Goal: Communication & Community: Answer question/provide support

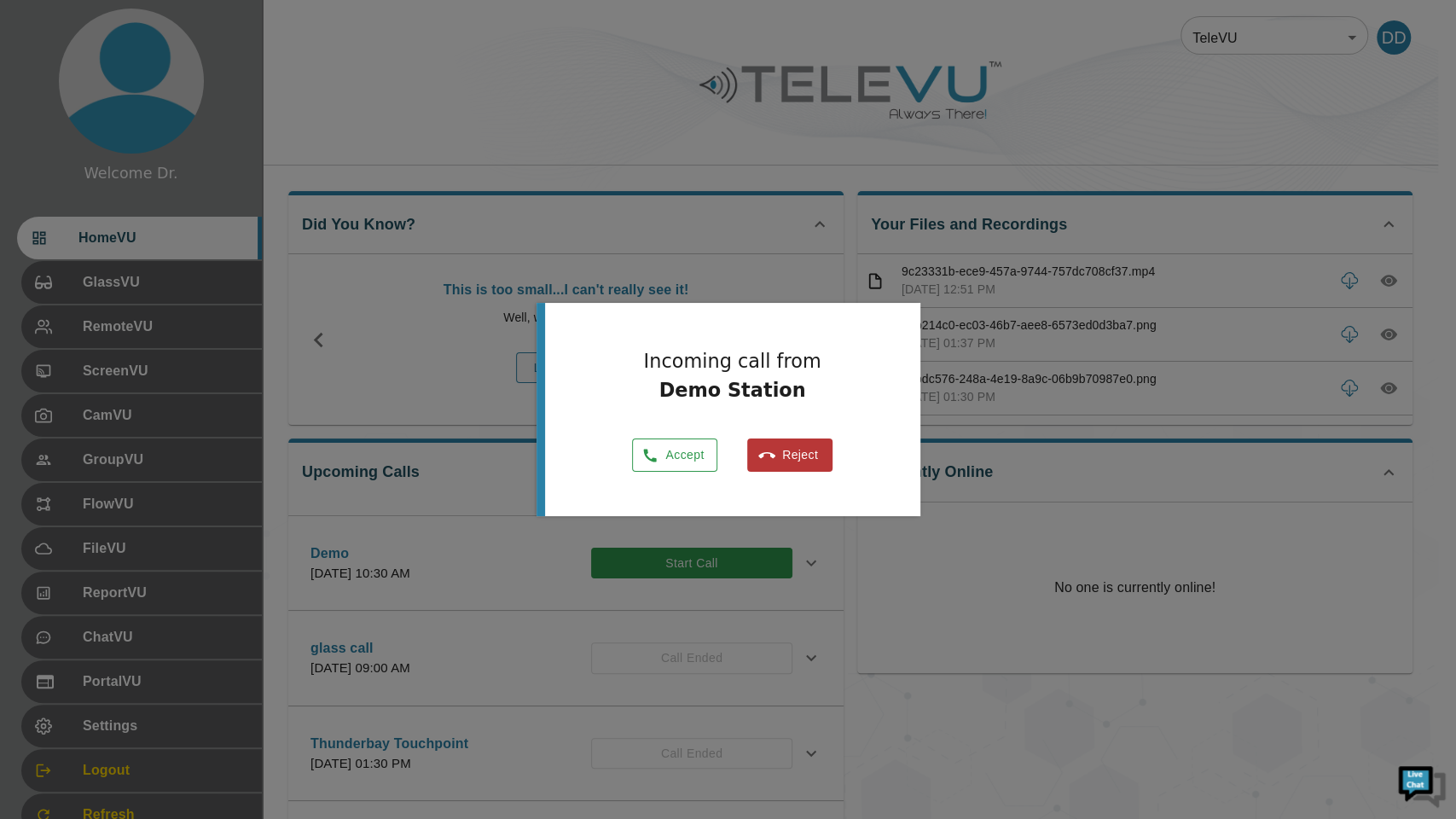
click at [650, 460] on icon "button" at bounding box center [650, 455] width 13 height 13
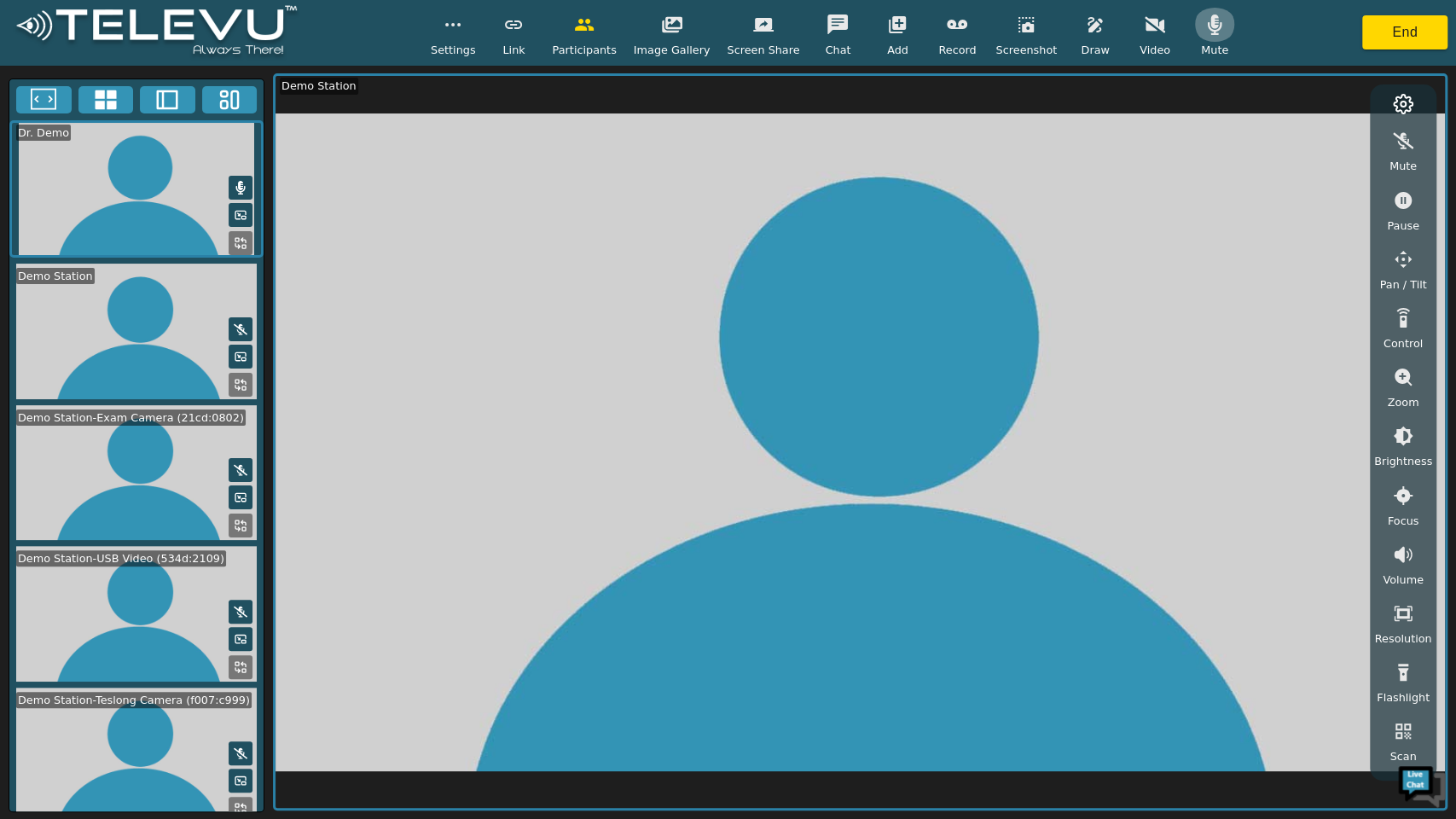
click at [1195, 40] on button "button" at bounding box center [1214, 25] width 42 height 34
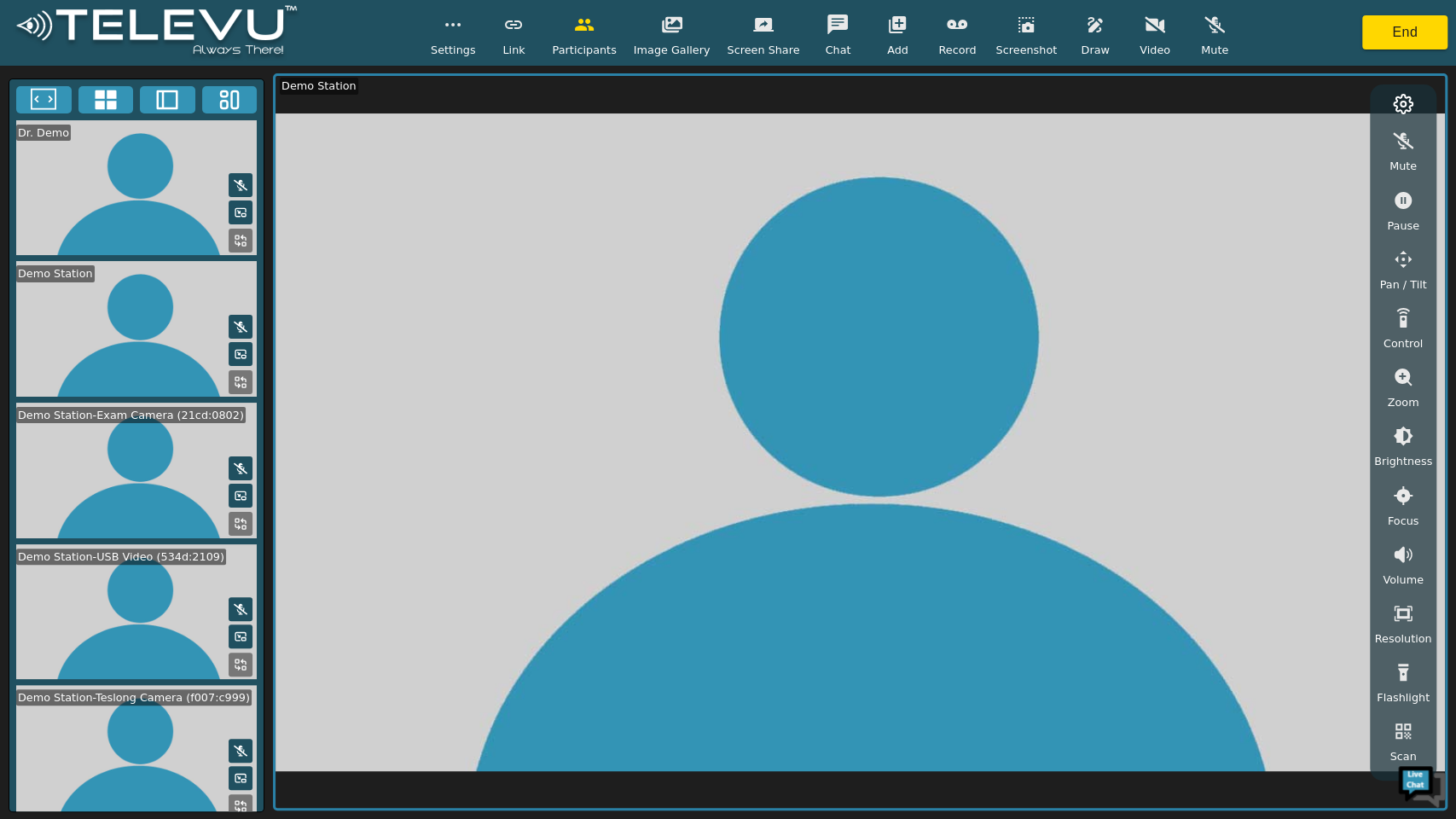
click at [93, 102] on icon at bounding box center [106, 100] width 25 height 25
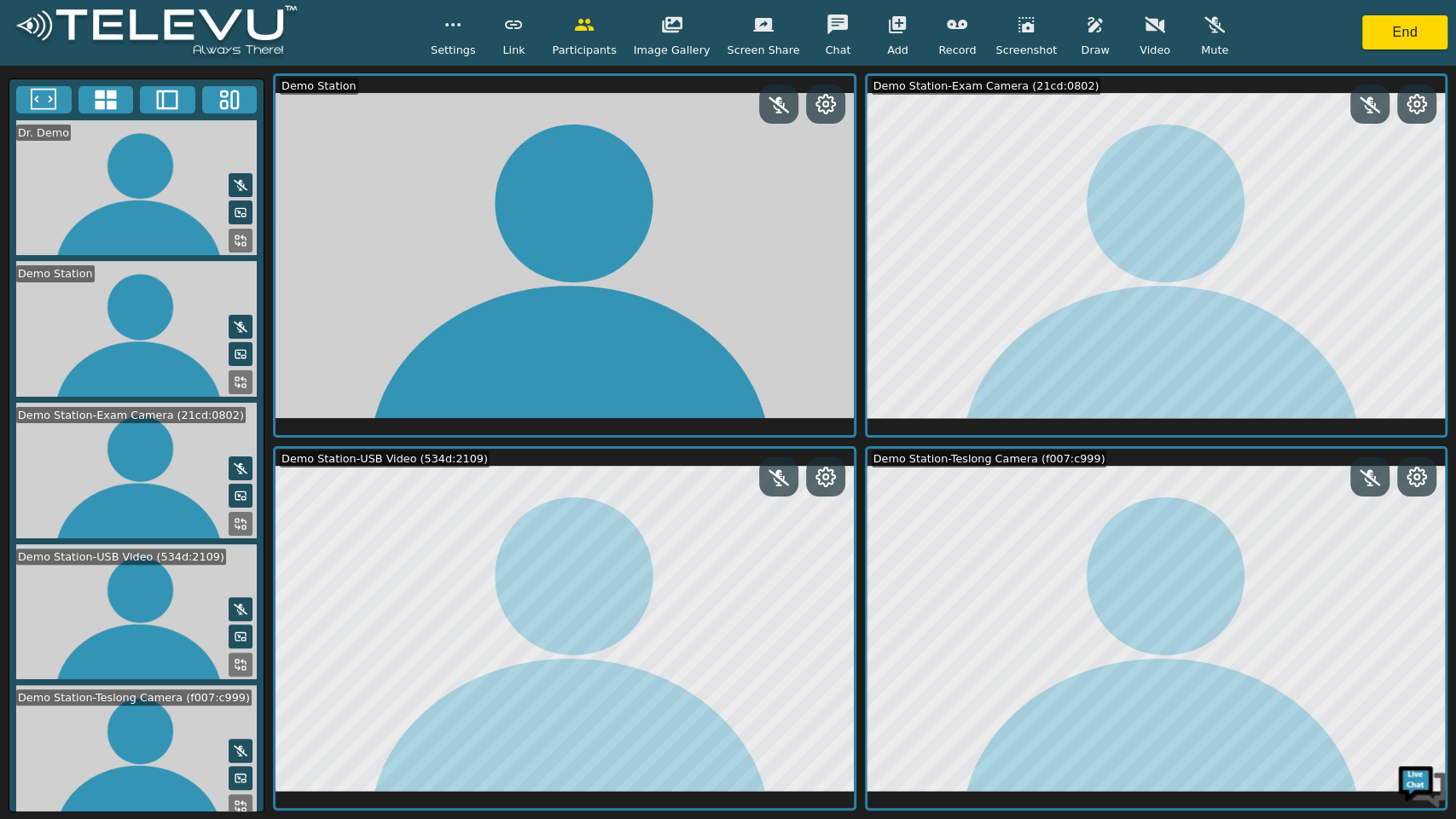
click at [239, 512] on button at bounding box center [241, 524] width 24 height 24
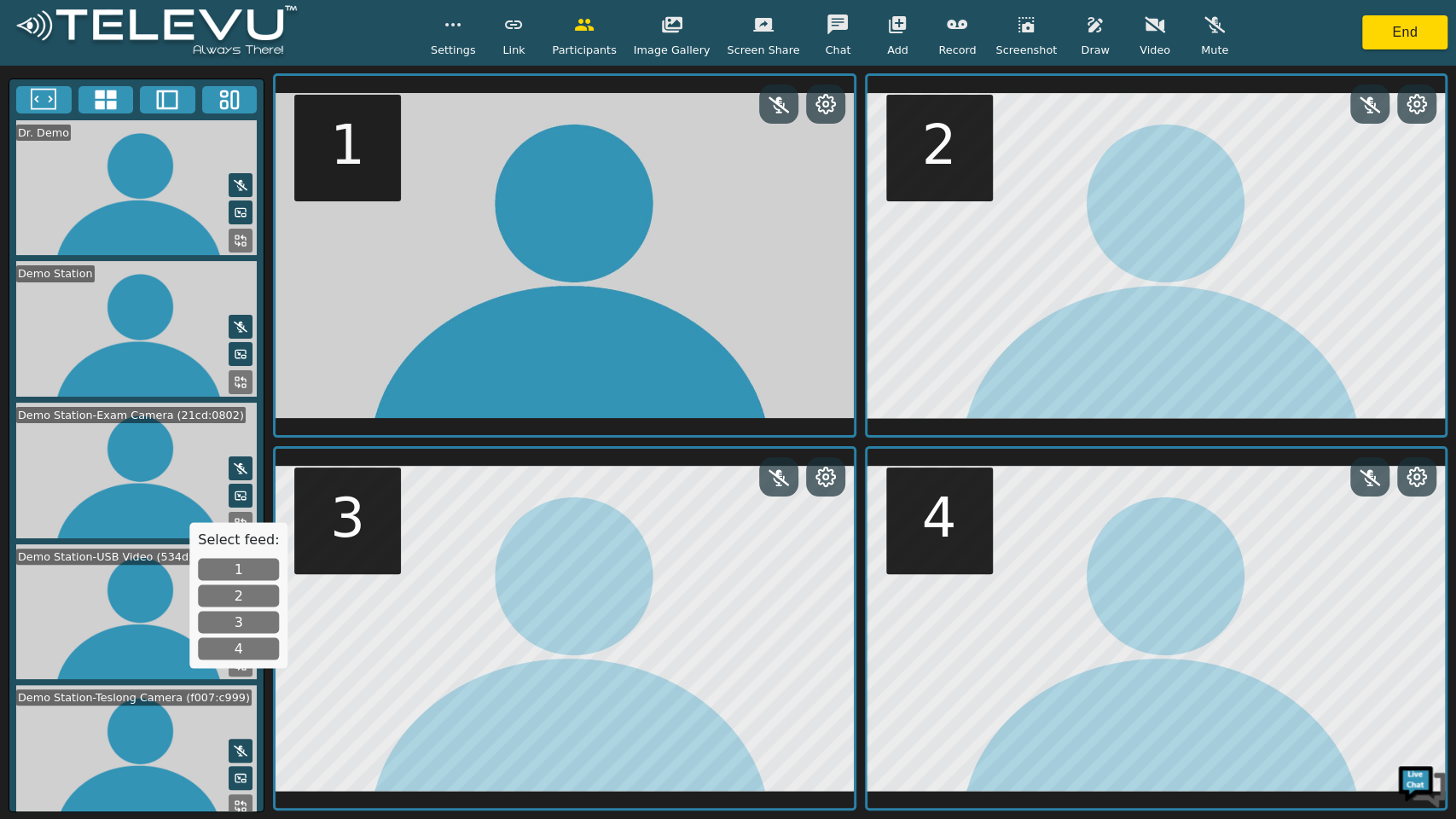
drag, startPoint x: 239, startPoint y: 498, endPoint x: 243, endPoint y: 563, distance: 65.1
click at [243, 563] on body "Settings Link Participants Image Gallery Screen Share Chat Add Record Screensho…" at bounding box center [728, 410] width 1456 height 819
click at [232, 574] on button "1" at bounding box center [238, 569] width 81 height 22
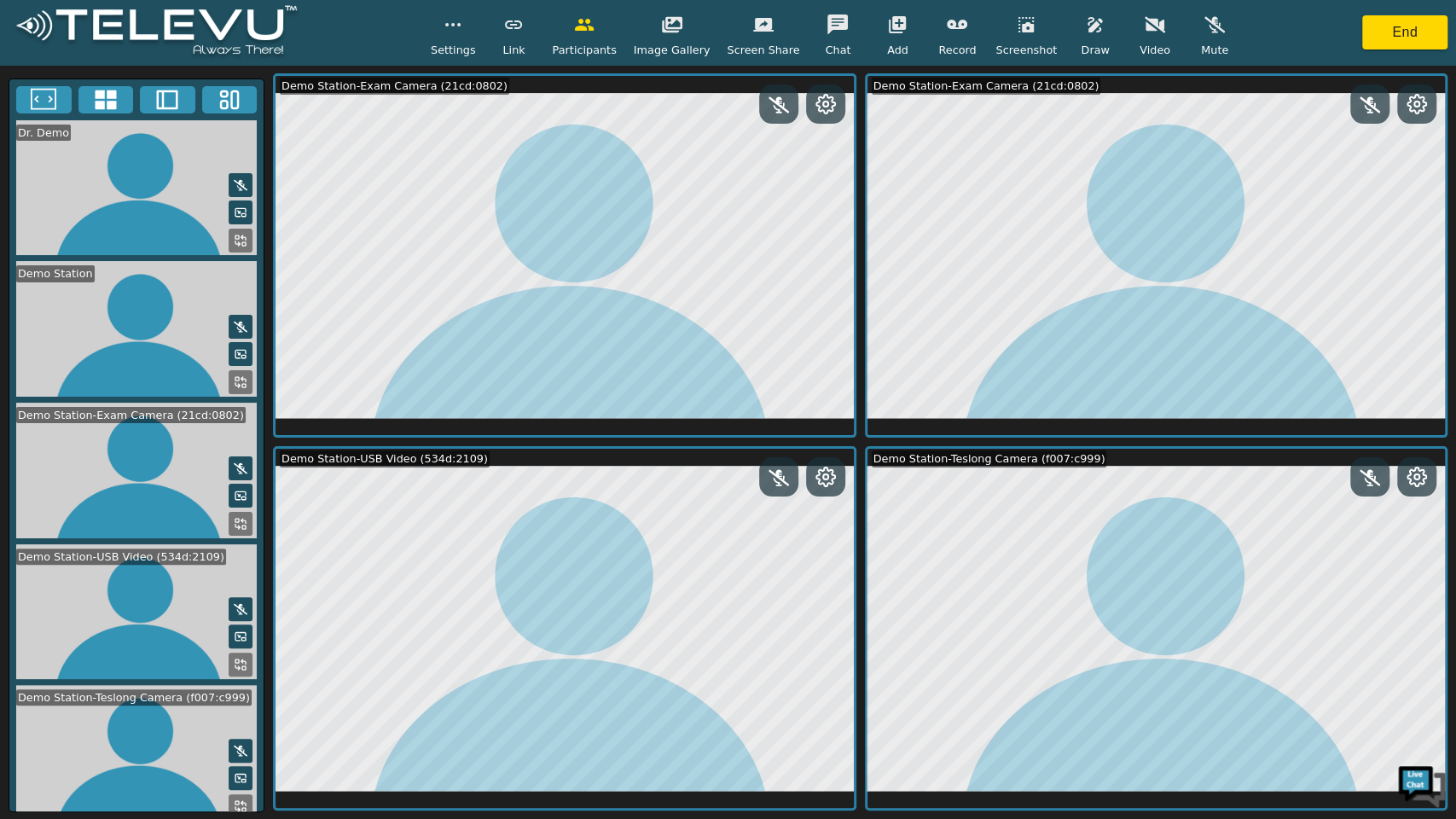
scroll to position [129, 0]
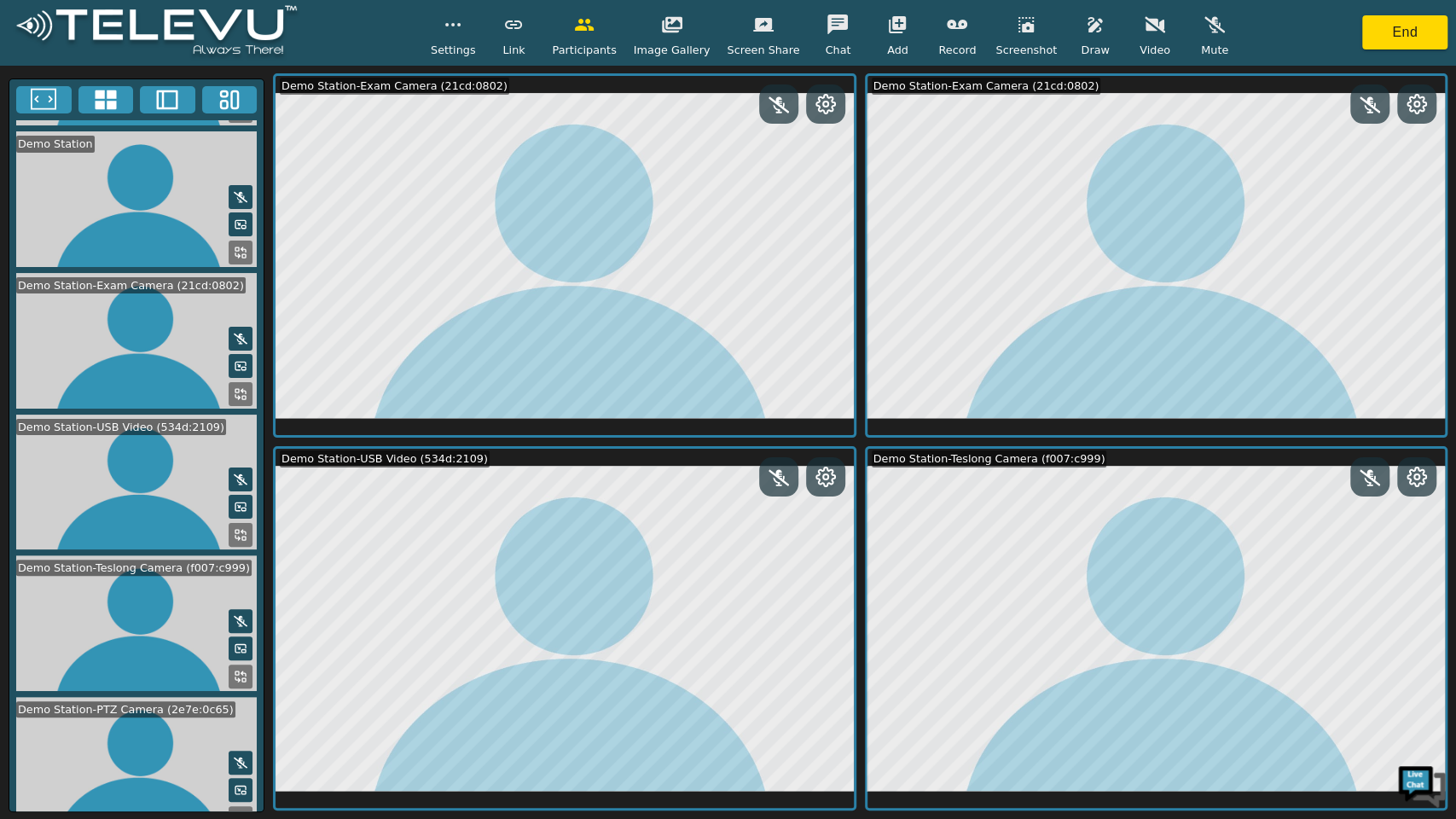
click at [237, 811] on icon at bounding box center [240, 817] width 13 height 13
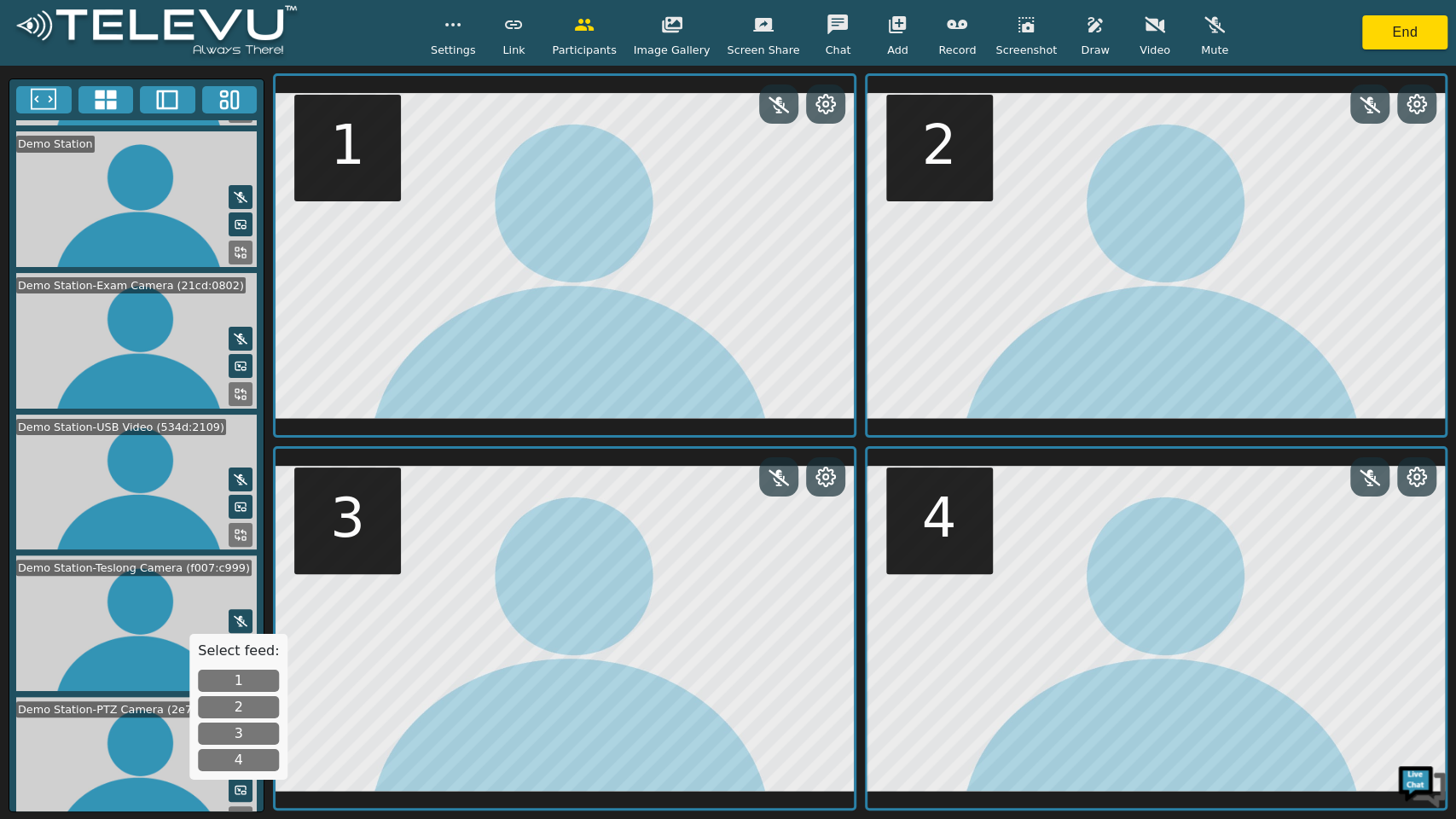
click at [240, 702] on button "2" at bounding box center [238, 707] width 81 height 22
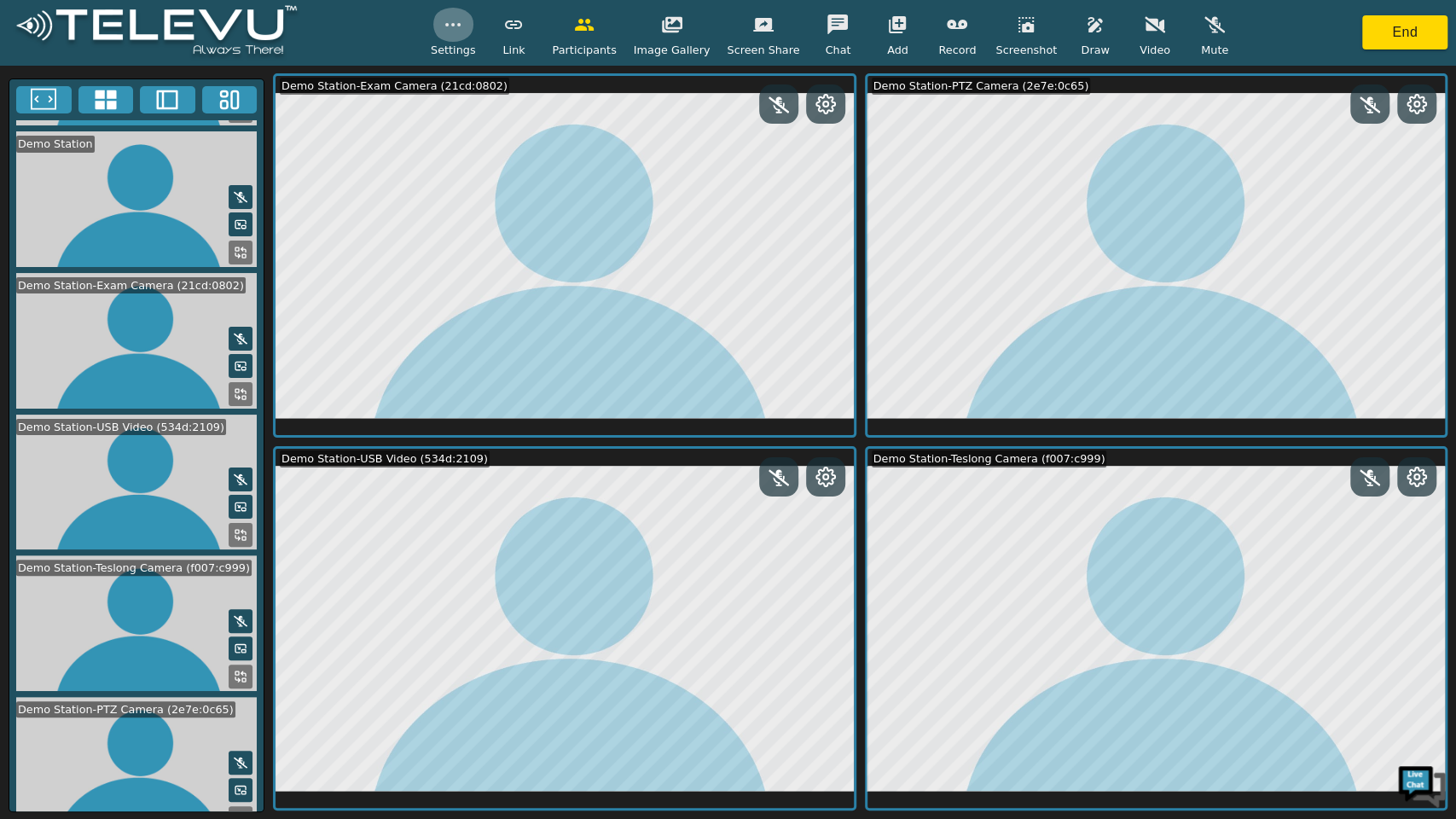
click at [474, 39] on button "button" at bounding box center [453, 25] width 42 height 34
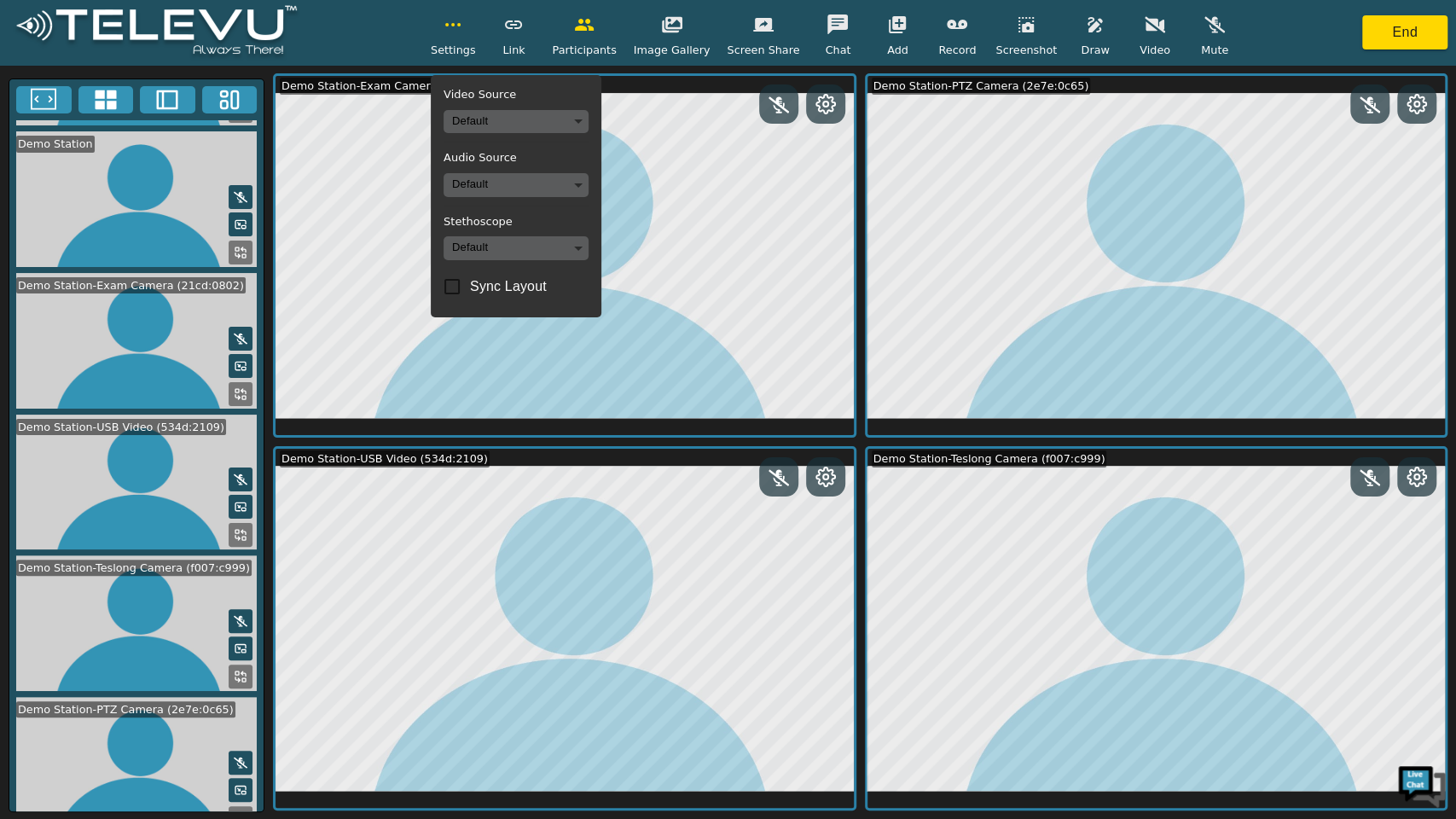
click at [494, 293] on span "Sync Layout" at bounding box center [507, 286] width 76 height 21
click at [470, 293] on input "Sync Layout" at bounding box center [452, 286] width 36 height 36
checkbox input "true"
click at [463, 31] on icon "button" at bounding box center [453, 24] width 21 height 21
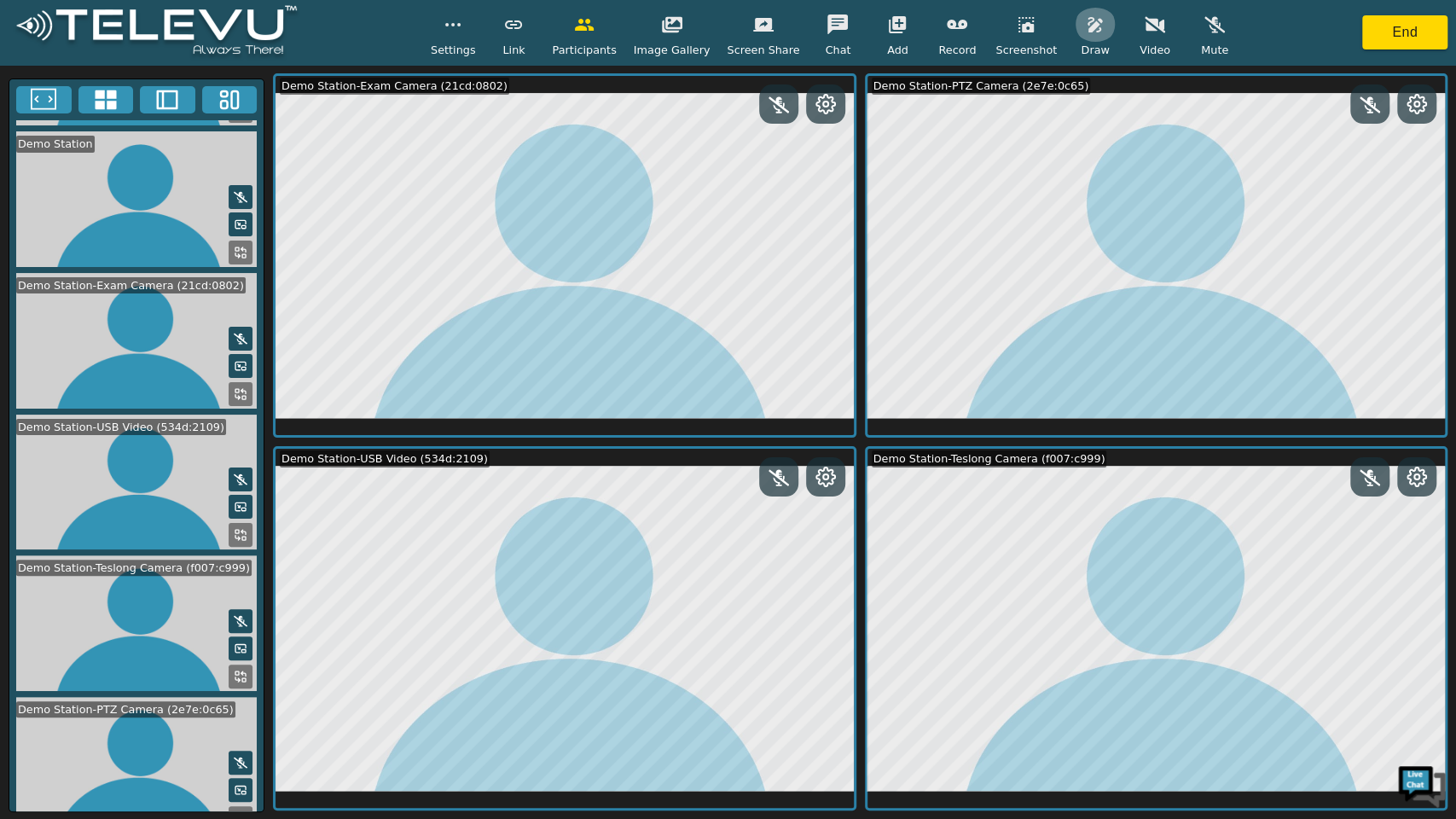
click at [1088, 25] on icon "button" at bounding box center [1095, 24] width 14 height 15
click at [1194, 102] on button "button" at bounding box center [1202, 105] width 42 height 34
click at [1013, 42] on span "Screenshot" at bounding box center [1026, 50] width 61 height 16
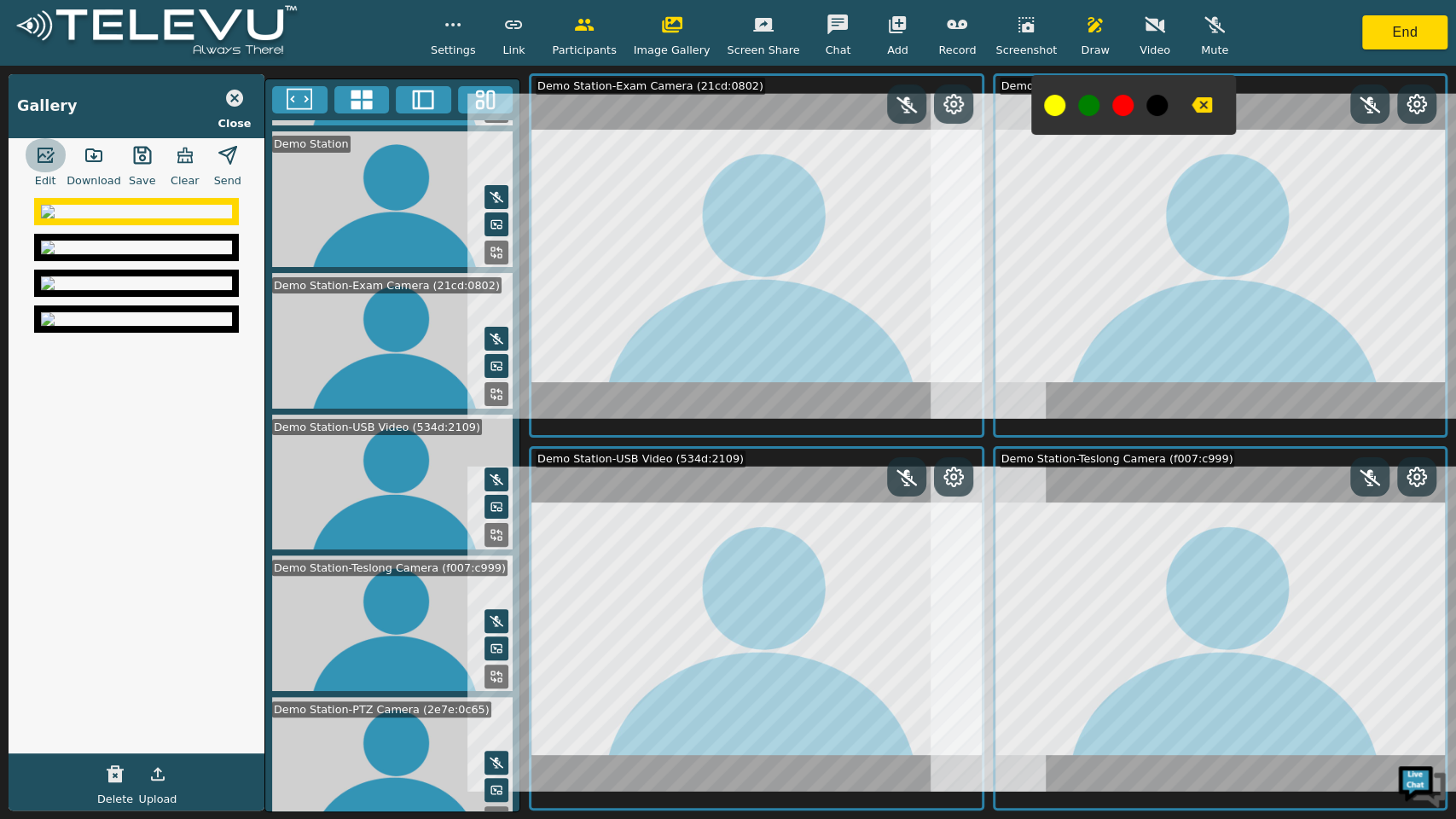
click at [55, 150] on icon "button" at bounding box center [45, 154] width 21 height 21
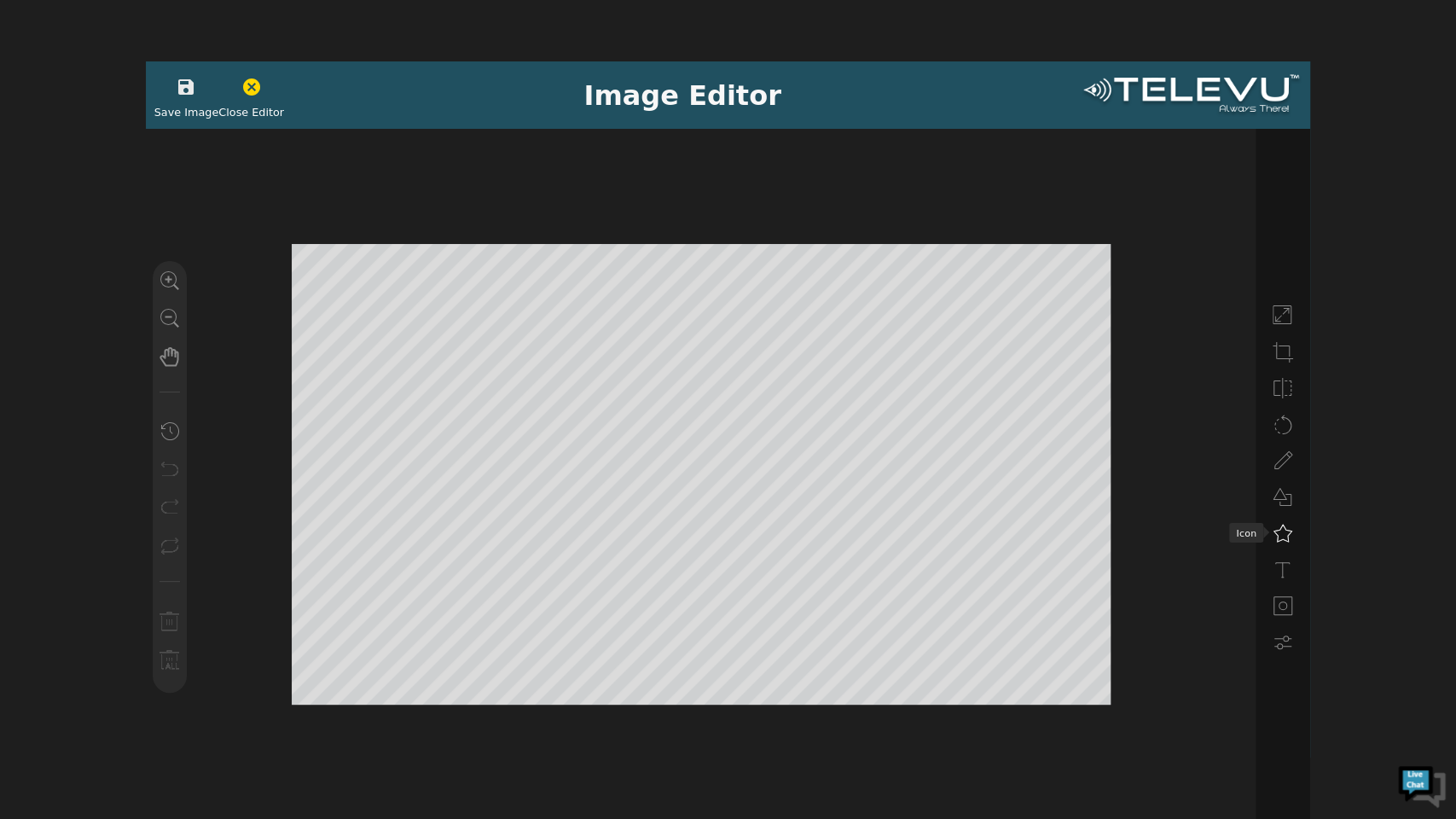
click at [1283, 542] on icon at bounding box center [1283, 533] width 21 height 21
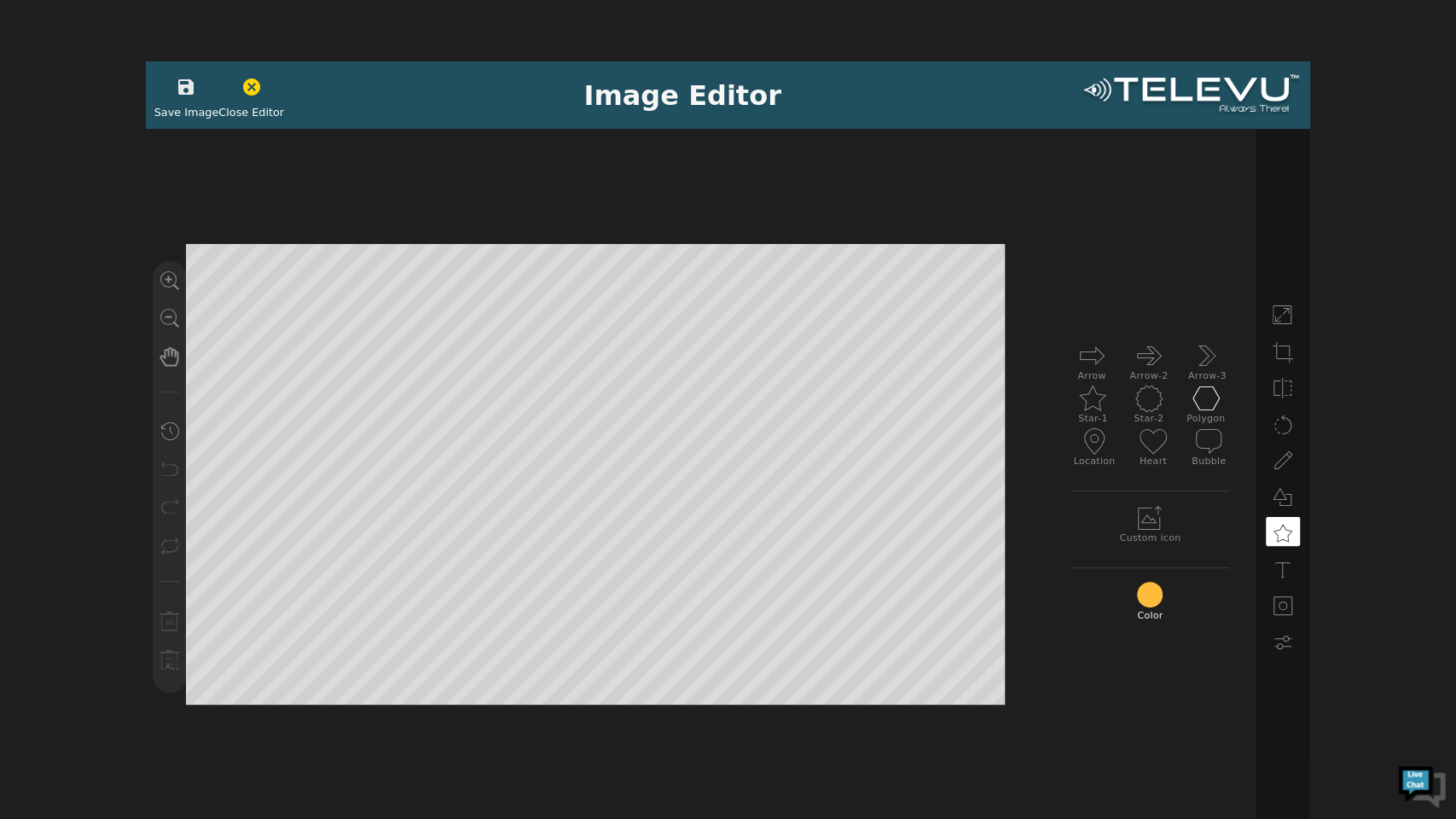
click at [1201, 399] on icon at bounding box center [1206, 398] width 27 height 27
click at [1151, 387] on icon at bounding box center [1149, 398] width 27 height 27
click at [181, 98] on button "button" at bounding box center [185, 87] width 42 height 34
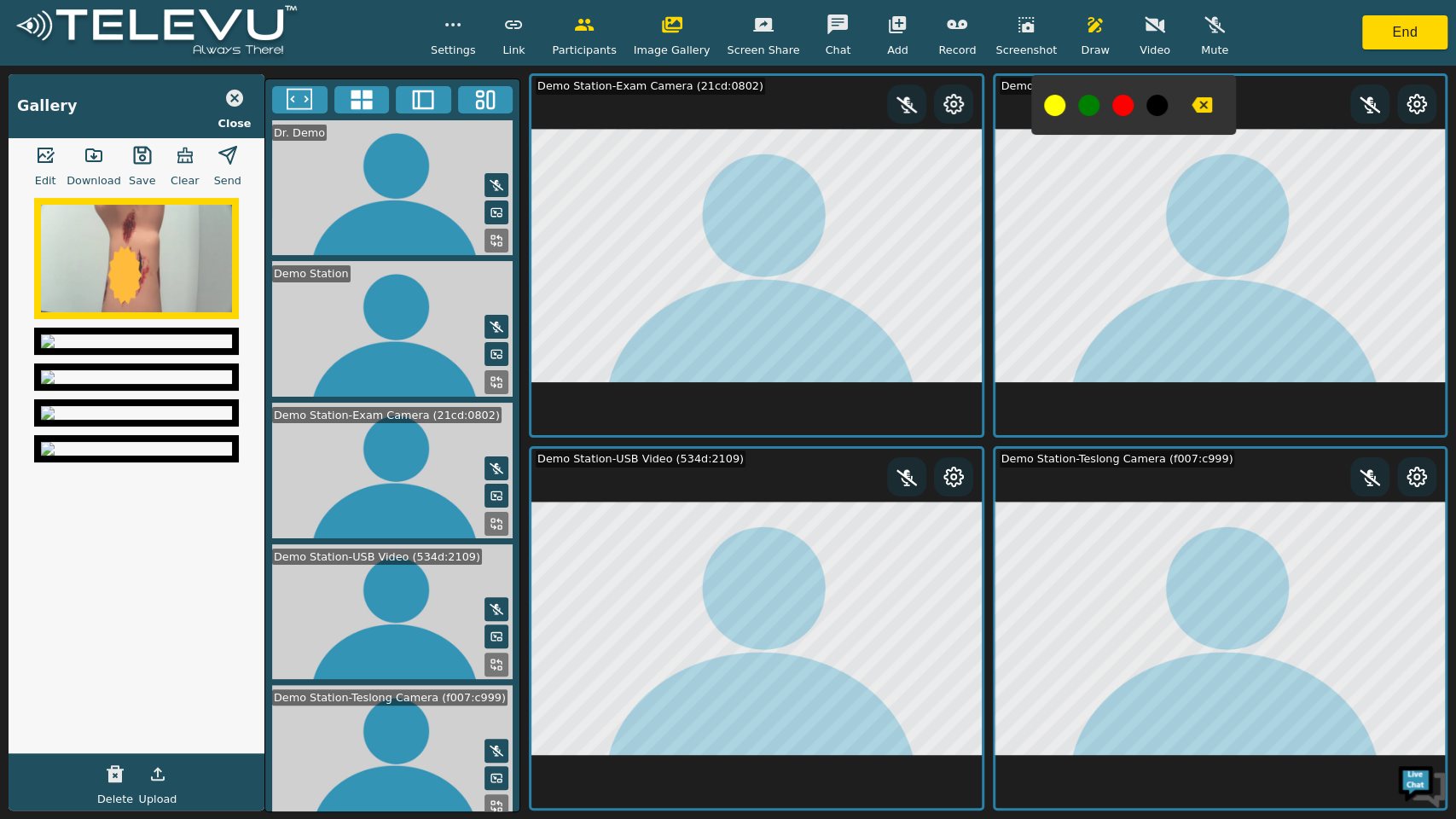
click at [229, 171] on button "button" at bounding box center [227, 155] width 42 height 34
click at [226, 109] on button "button" at bounding box center [234, 98] width 42 height 34
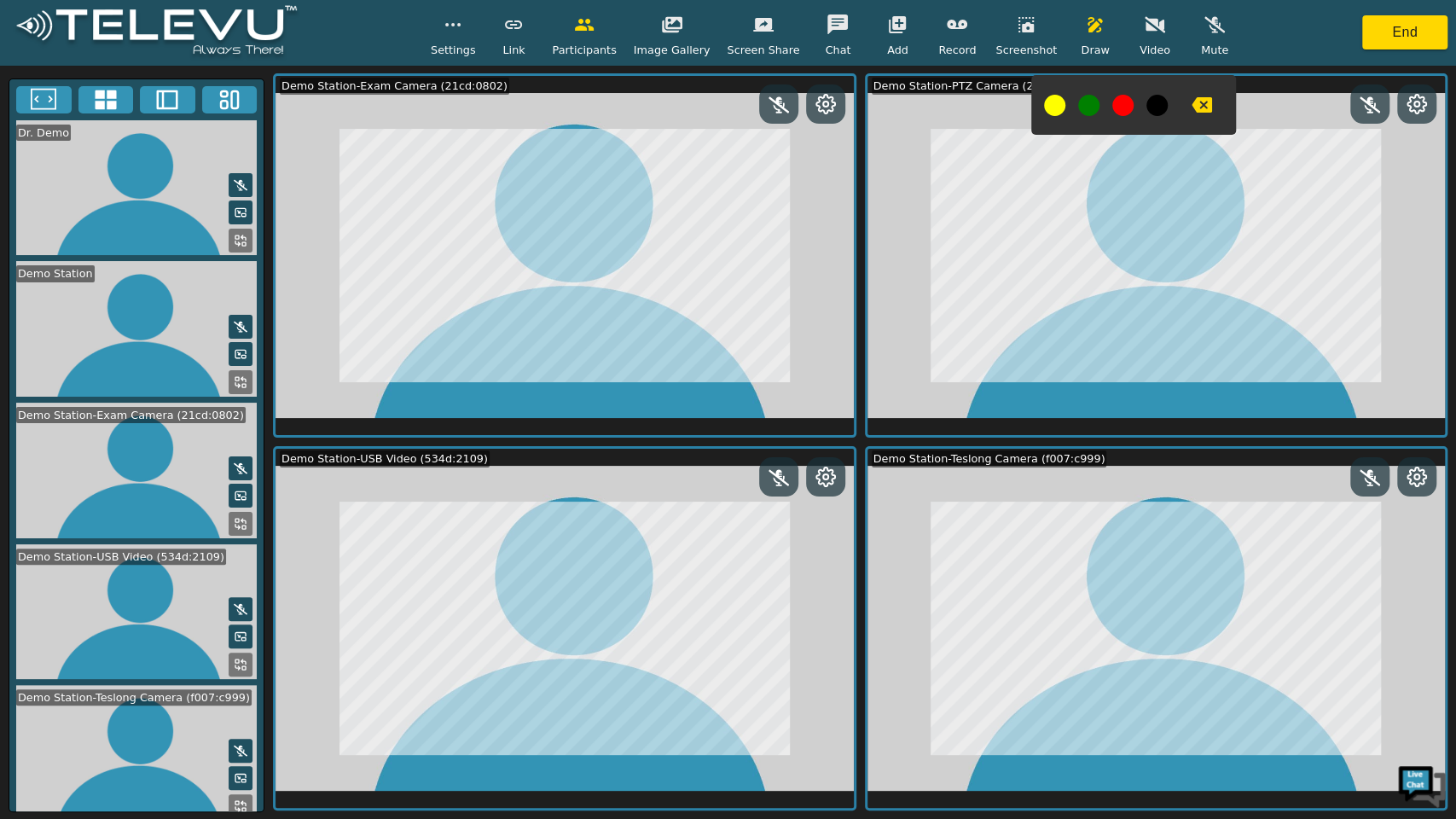
click at [1417, 103] on icon at bounding box center [1416, 103] width 21 height 21
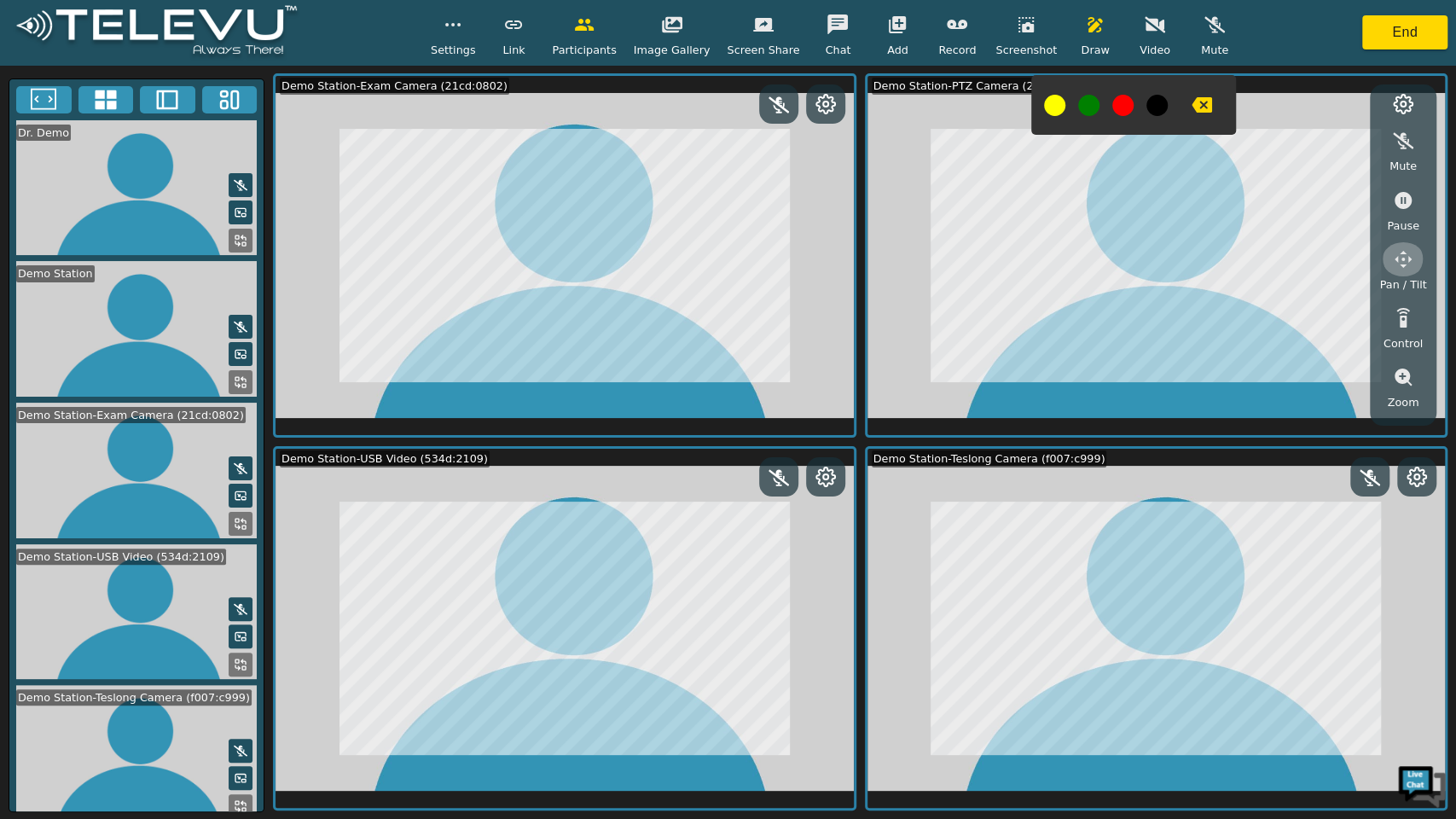
click at [1409, 255] on icon "button" at bounding box center [1403, 259] width 21 height 21
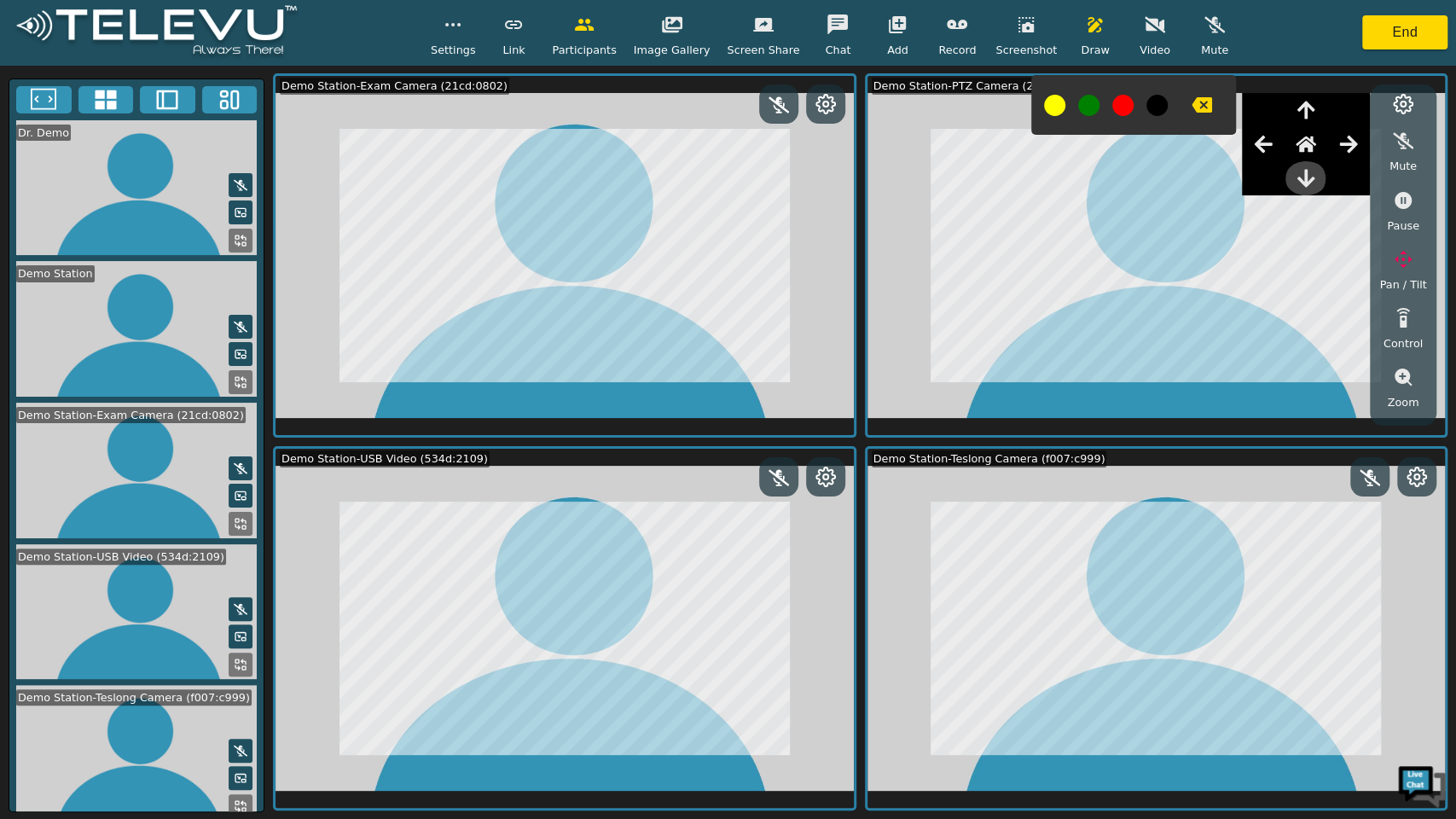
click at [1315, 180] on icon "button" at bounding box center [1306, 179] width 17 height 18
click at [1266, 146] on icon "button" at bounding box center [1263, 144] width 21 height 21
click at [1345, 136] on icon "button" at bounding box center [1348, 144] width 21 height 21
click at [1088, 27] on icon "button" at bounding box center [1095, 24] width 14 height 15
